Goal: Task Accomplishment & Management: Manage account settings

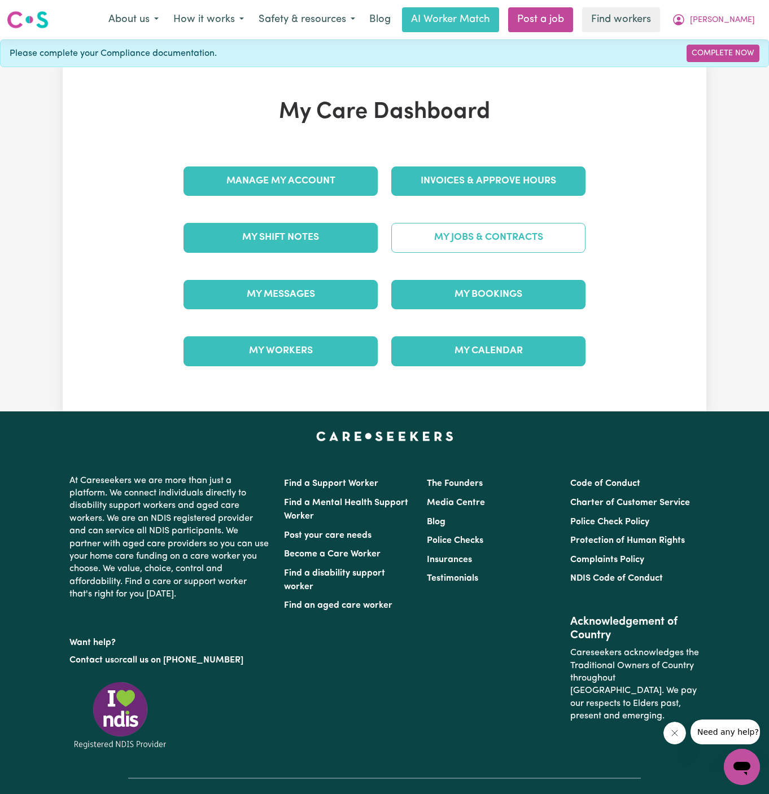
click at [487, 232] on link "My Jobs & Contracts" at bounding box center [488, 237] width 194 height 29
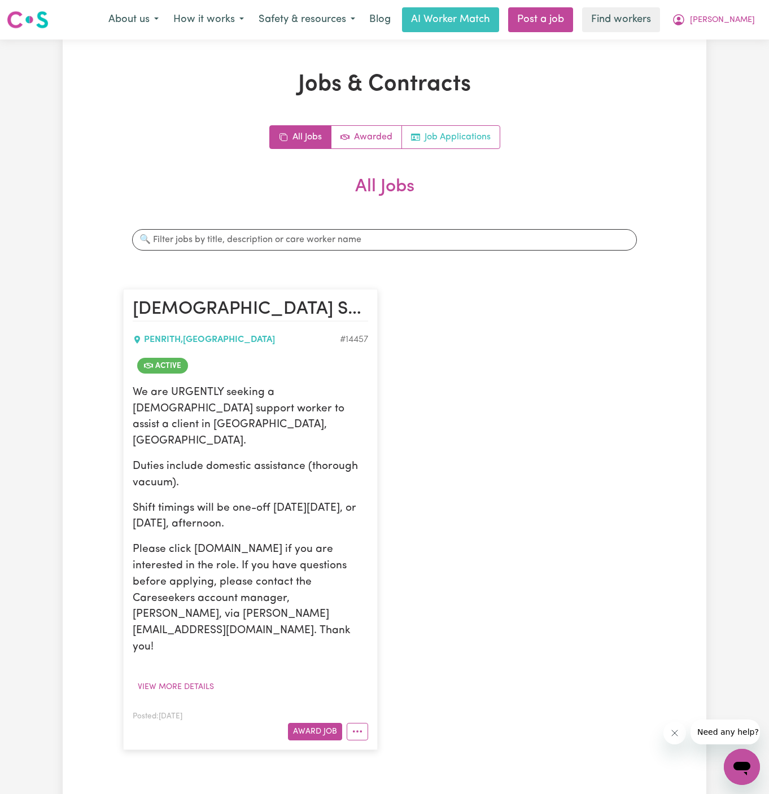
click at [453, 142] on link "Job Applications" at bounding box center [451, 137] width 98 height 23
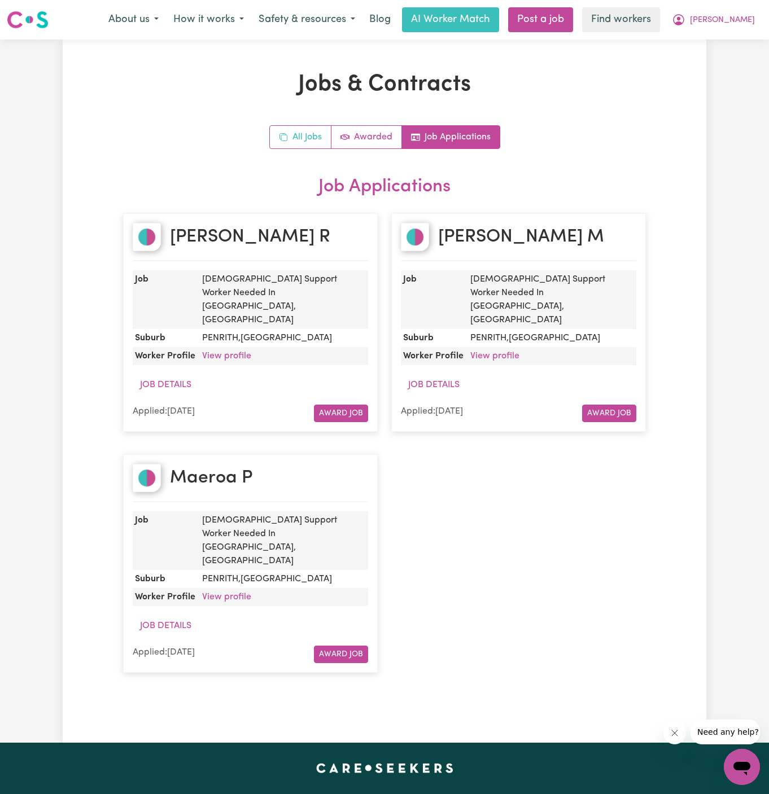
click at [320, 145] on link "All Jobs" at bounding box center [301, 137] width 62 height 23
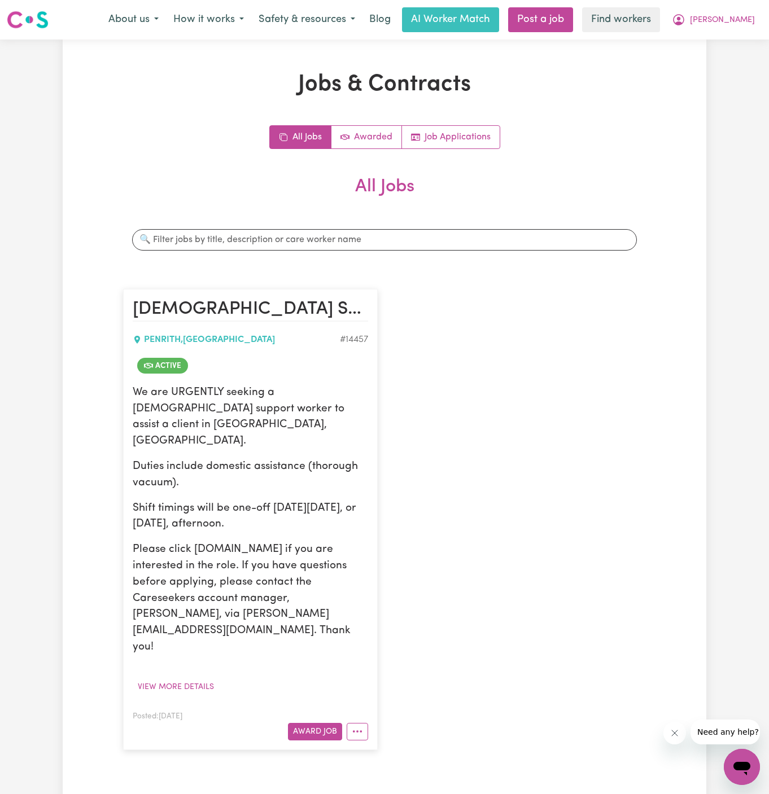
click at [312, 506] on div "We are URGENTLY seeking a female support worker to assist a client in Penrith, …" at bounding box center [250, 520] width 235 height 271
click at [760, 15] on button "[PERSON_NAME]" at bounding box center [713, 20] width 98 height 24
click at [741, 65] on link "Logout" at bounding box center [716, 64] width 89 height 21
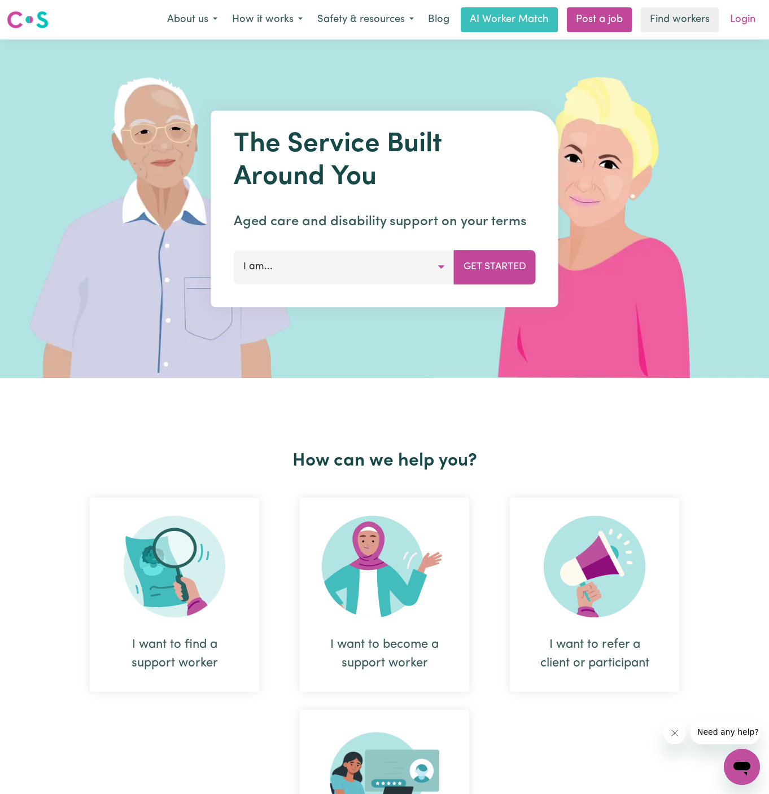
click at [749, 19] on link "Login" at bounding box center [742, 19] width 39 height 25
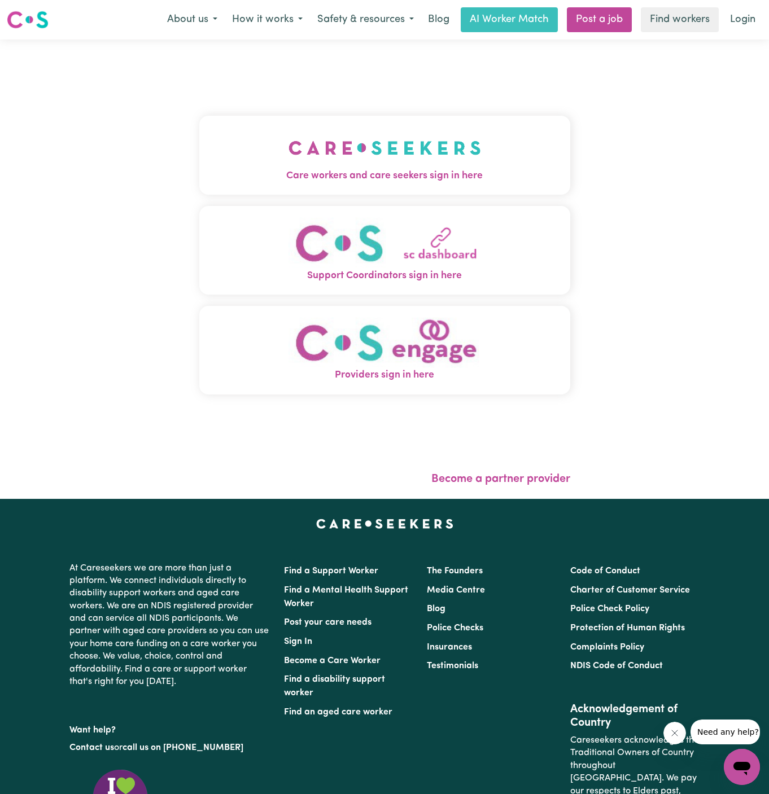
click at [304, 172] on span "Care workers and care seekers sign in here" at bounding box center [384, 176] width 371 height 15
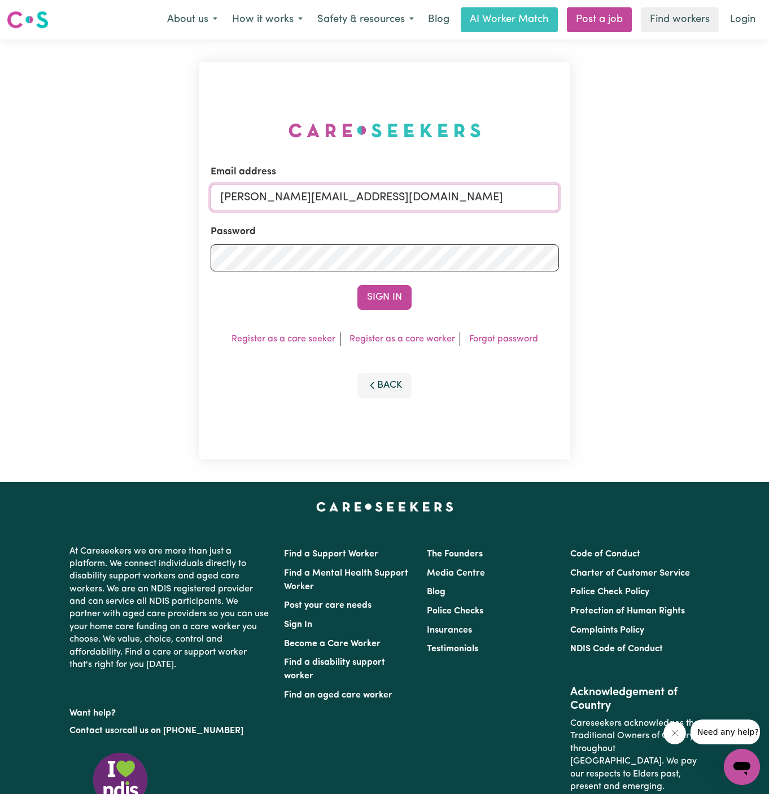
click at [429, 205] on input "dyan@careseekers.com.au" at bounding box center [385, 197] width 348 height 27
drag, startPoint x: 281, startPoint y: 202, endPoint x: 422, endPoint y: 208, distance: 141.3
click at [422, 208] on input "superuser~hsgill1336719@gmail.com" at bounding box center [385, 197] width 348 height 27
type input "superuser~LeeALC@careseekers.com.au"
click at [357, 285] on button "Sign In" at bounding box center [384, 297] width 54 height 25
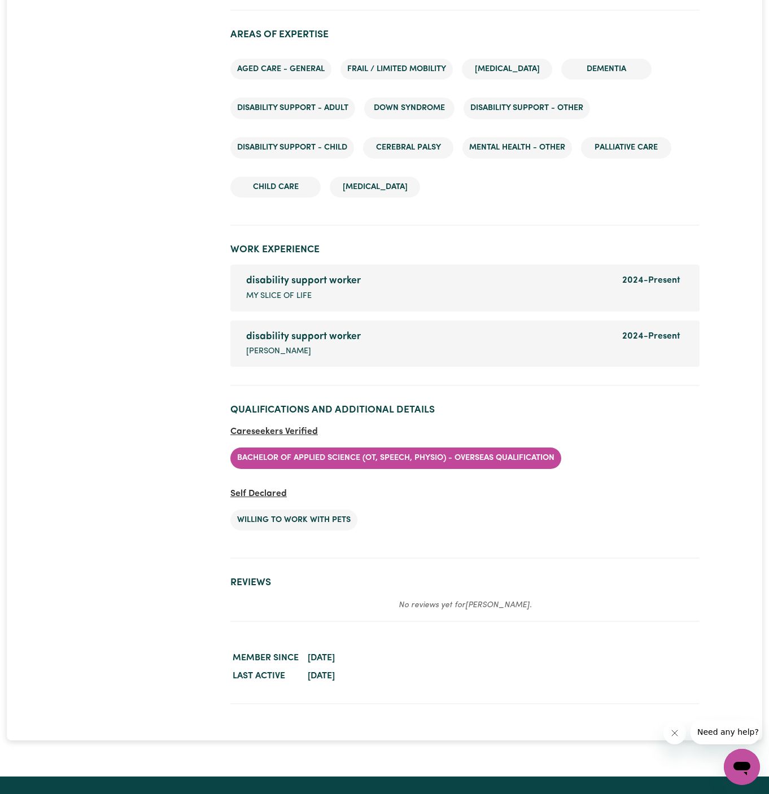
scroll to position [1762, 0]
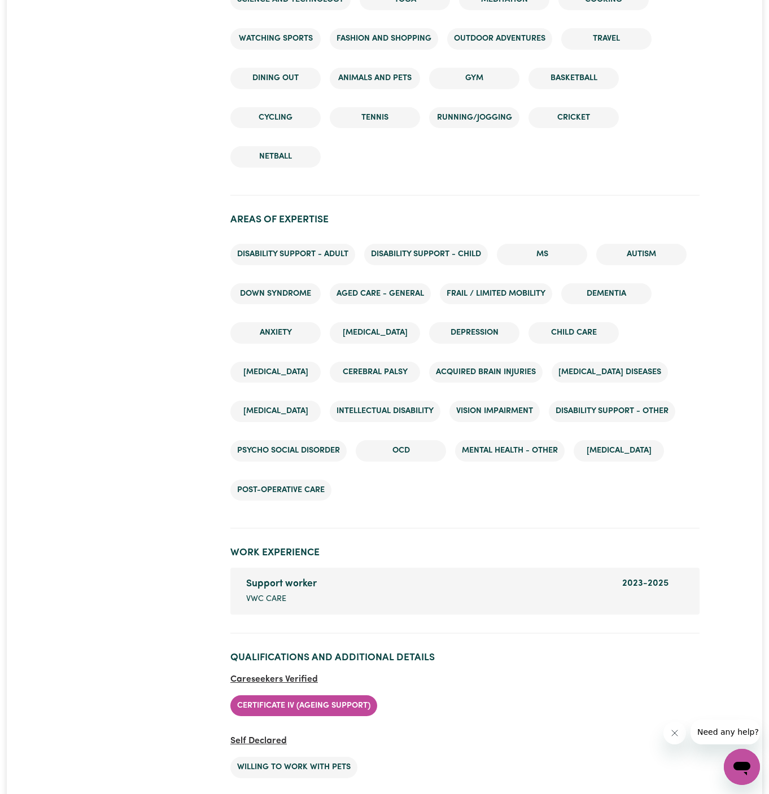
scroll to position [2095, 0]
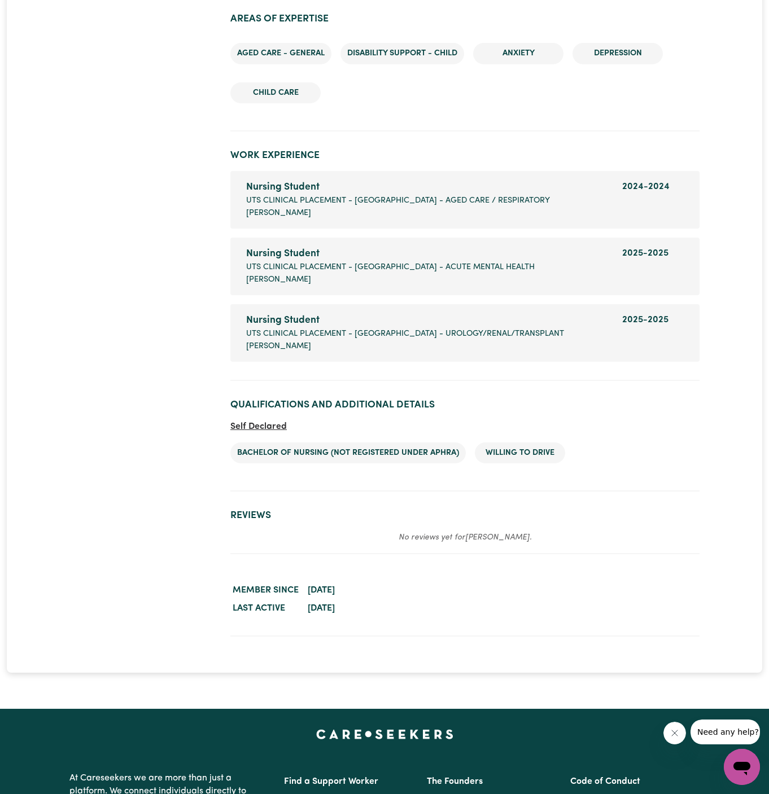
scroll to position [1692, 0]
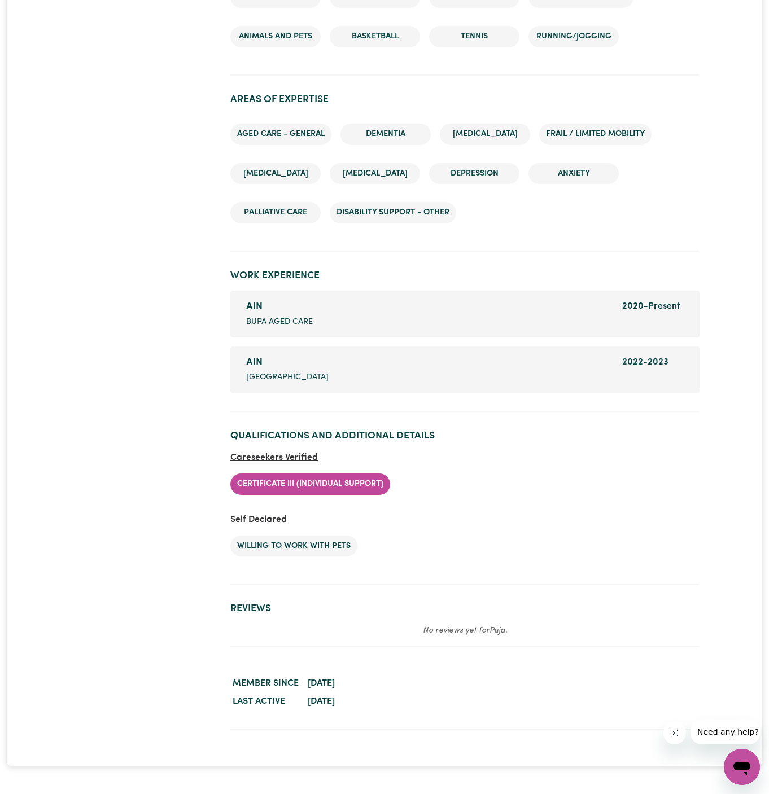
scroll to position [1497, 0]
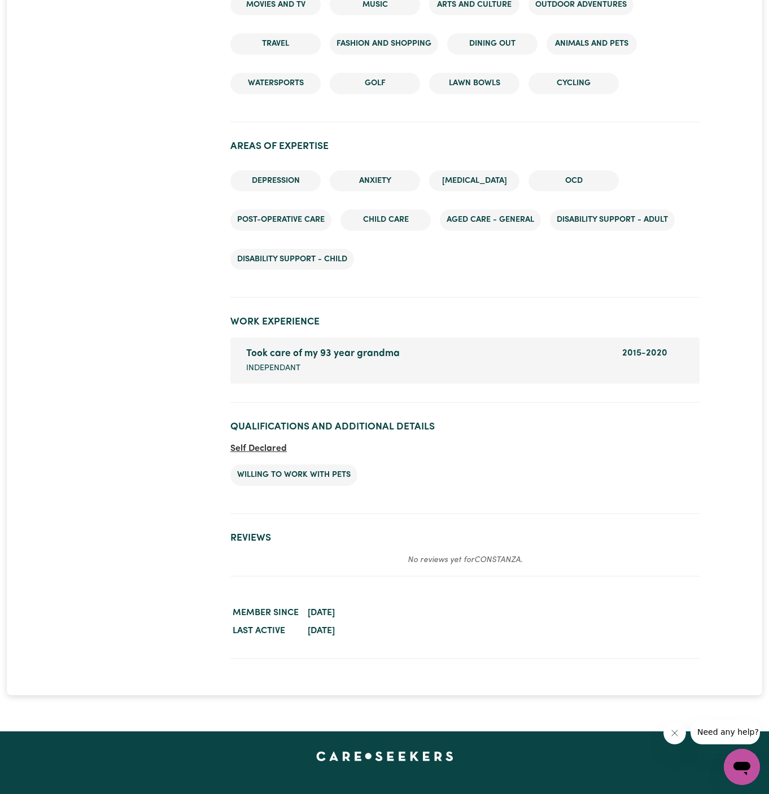
scroll to position [1479, 0]
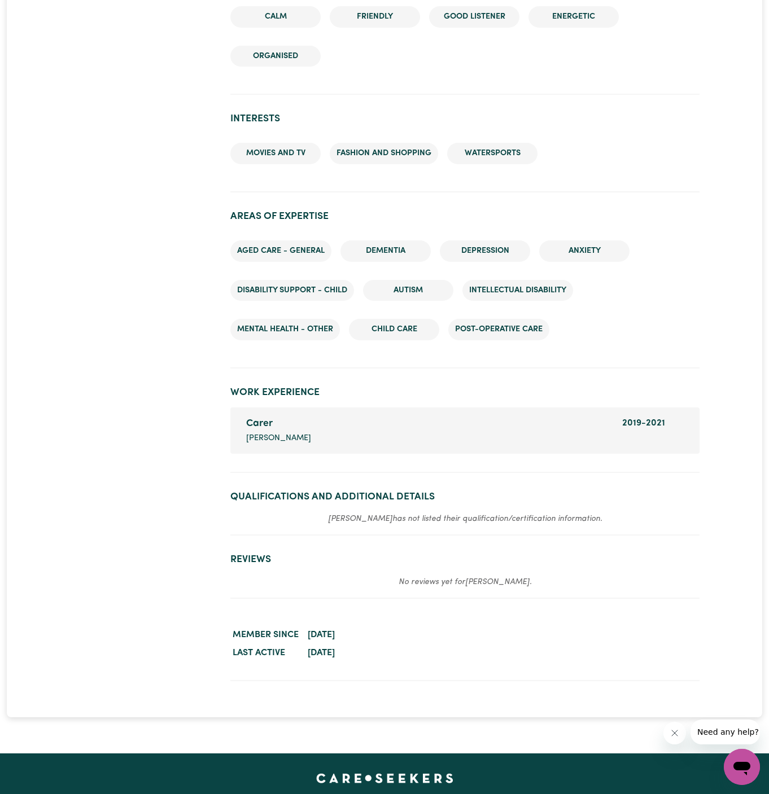
scroll to position [1363, 0]
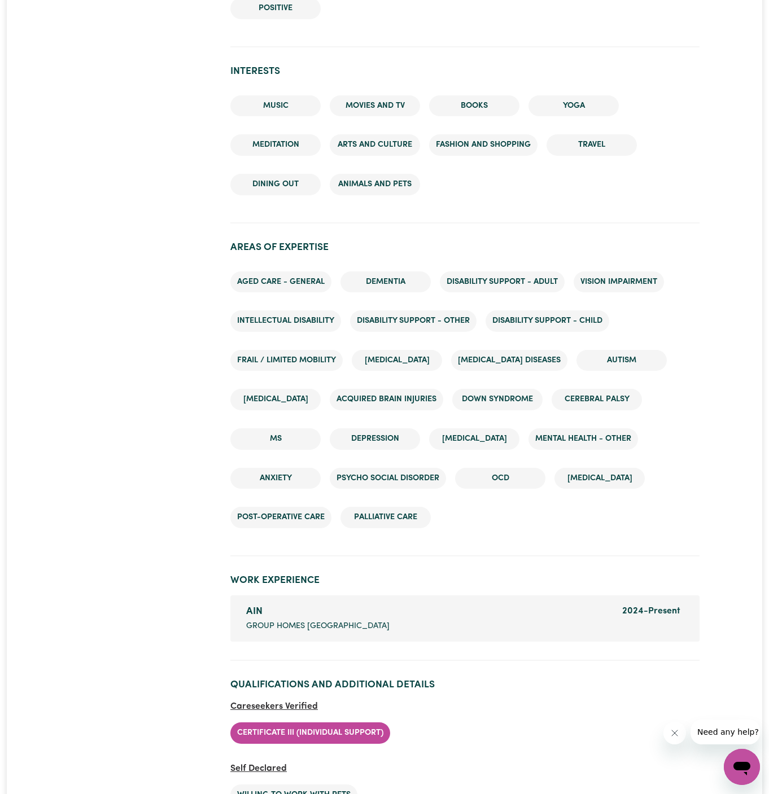
scroll to position [1643, 0]
